Goal: Information Seeking & Learning: Learn about a topic

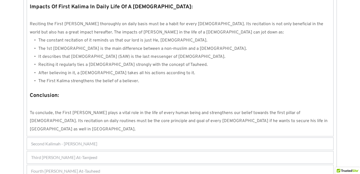
scroll to position [514, 0]
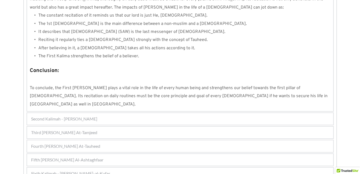
click at [41, 129] on span "Third [PERSON_NAME] At-Tamjeed" at bounding box center [64, 132] width 66 height 6
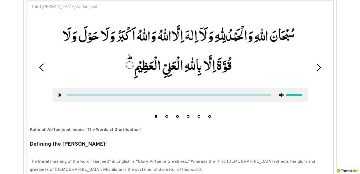
scroll to position [147, 0]
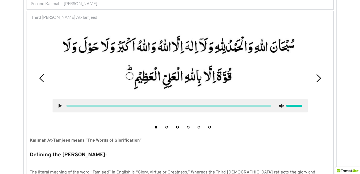
click at [60, 104] on icon at bounding box center [60, 106] width 4 height 4
click at [165, 126] on button "2" at bounding box center [166, 127] width 3 height 3
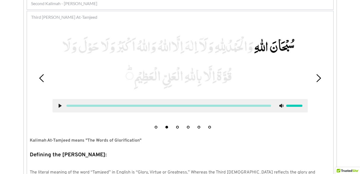
click at [59, 104] on icon at bounding box center [60, 106] width 4 height 4
click at [59, 104] on use at bounding box center [59, 106] width 3 height 4
click at [176, 127] on button "3" at bounding box center [177, 127] width 3 height 3
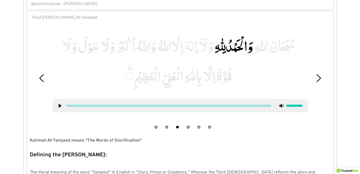
click at [60, 106] on use at bounding box center [59, 106] width 3 height 4
click at [60, 106] on icon at bounding box center [60, 106] width 4 height 4
click at [188, 126] on button "4" at bounding box center [188, 127] width 3 height 3
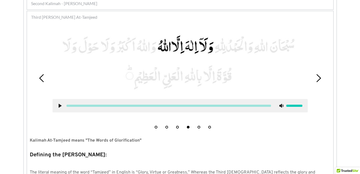
click at [59, 104] on use at bounding box center [59, 106] width 3 height 4
click at [200, 127] on button "5" at bounding box center [198, 127] width 3 height 3
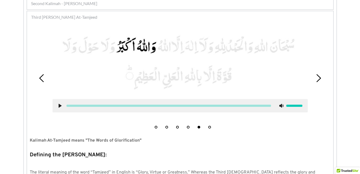
click at [58, 106] on icon at bounding box center [60, 106] width 4 height 4
click at [58, 106] on use at bounding box center [59, 106] width 3 height 4
click at [208, 126] on li "6" at bounding box center [209, 125] width 5 height 5
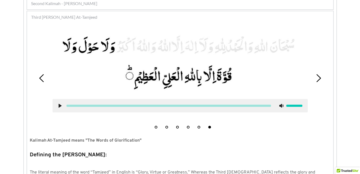
click at [60, 106] on use at bounding box center [59, 106] width 3 height 4
click at [60, 106] on icon at bounding box center [60, 106] width 4 height 4
click at [61, 105] on use at bounding box center [59, 106] width 3 height 4
click at [60, 106] on icon at bounding box center [60, 106] width 4 height 4
